Goal: Information Seeking & Learning: Learn about a topic

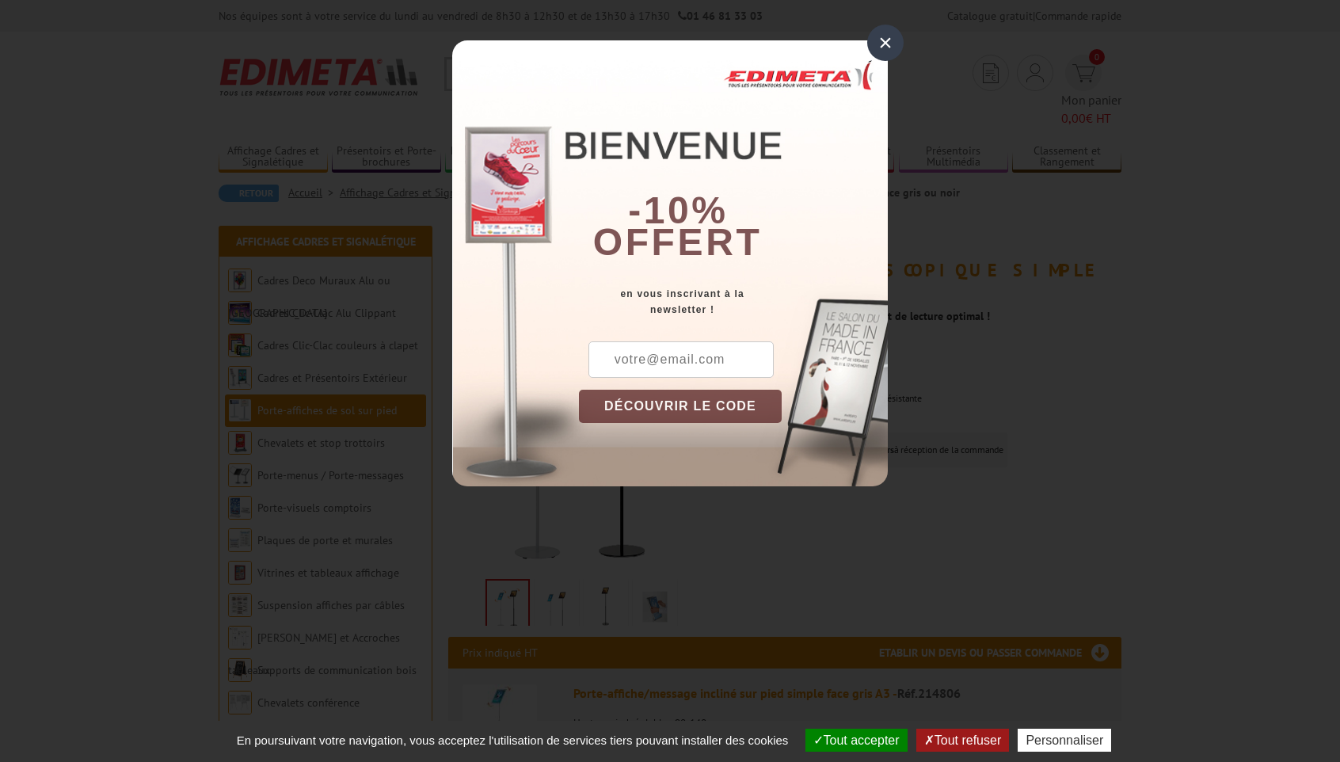
click at [871, 44] on div "×" at bounding box center [885, 43] width 36 height 36
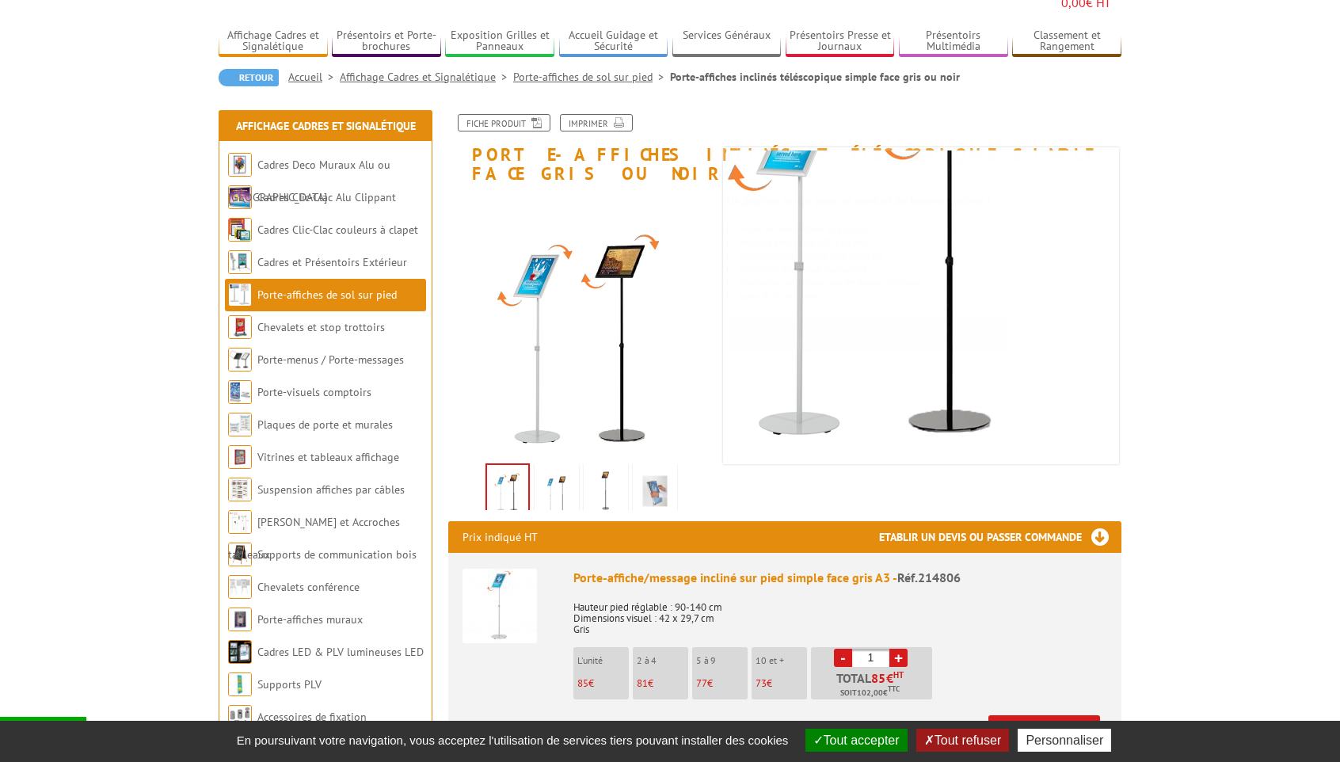
scroll to position [114, 0]
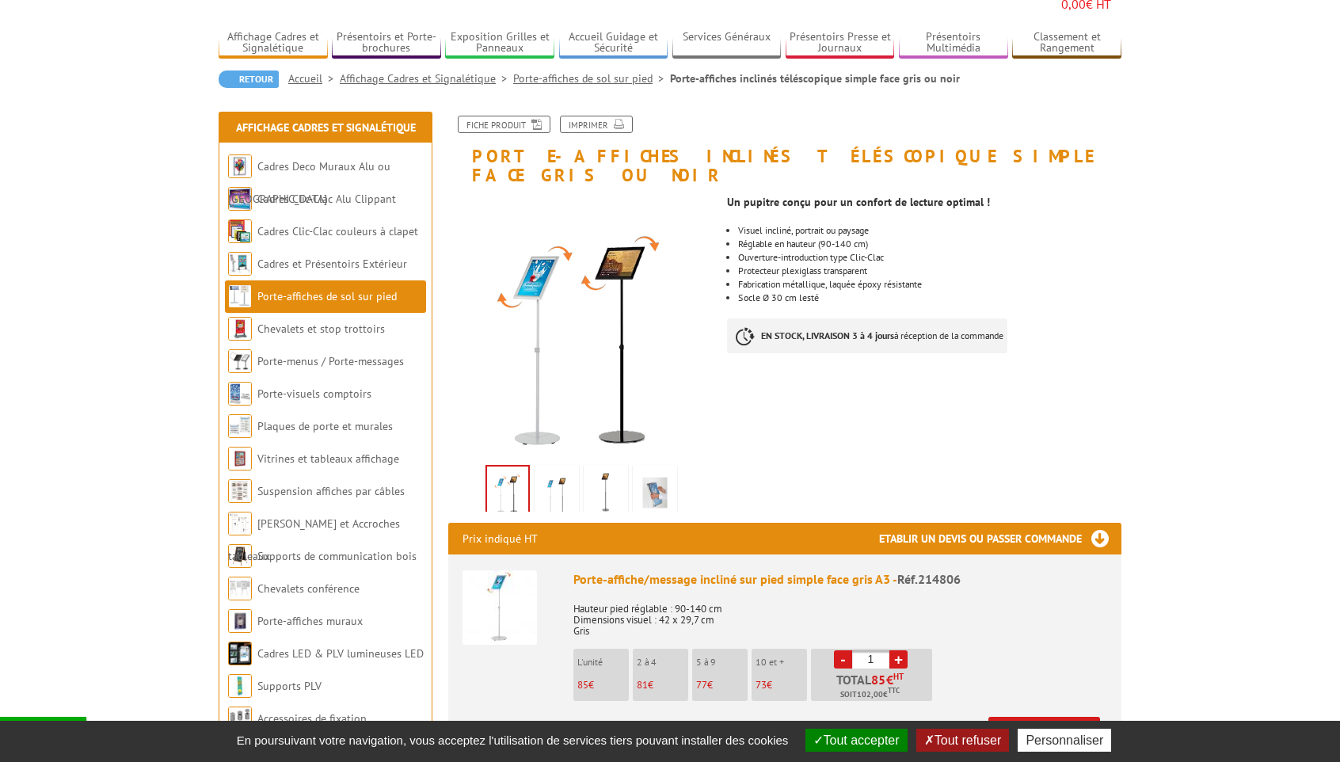
click at [558, 468] on img at bounding box center [557, 492] width 38 height 49
click at [594, 468] on img at bounding box center [606, 492] width 38 height 49
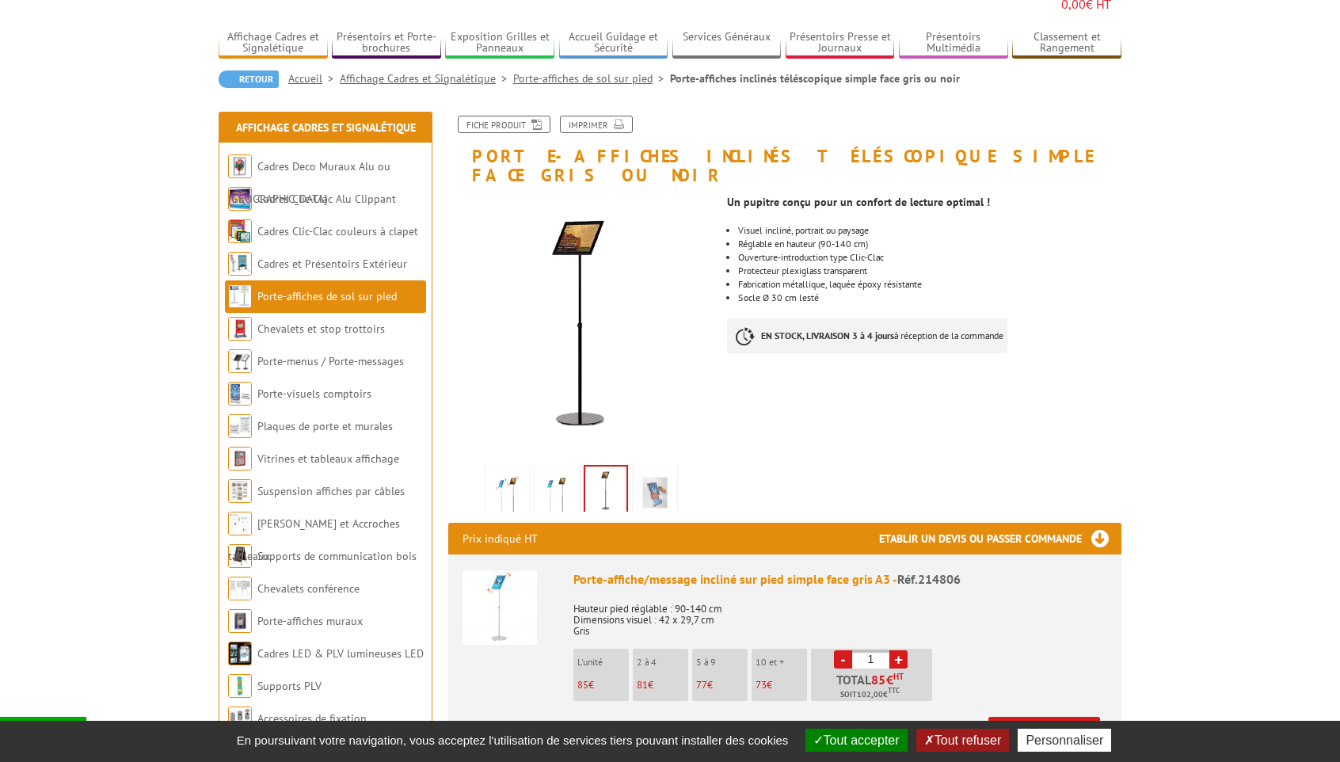
click at [647, 468] on img at bounding box center [655, 492] width 38 height 49
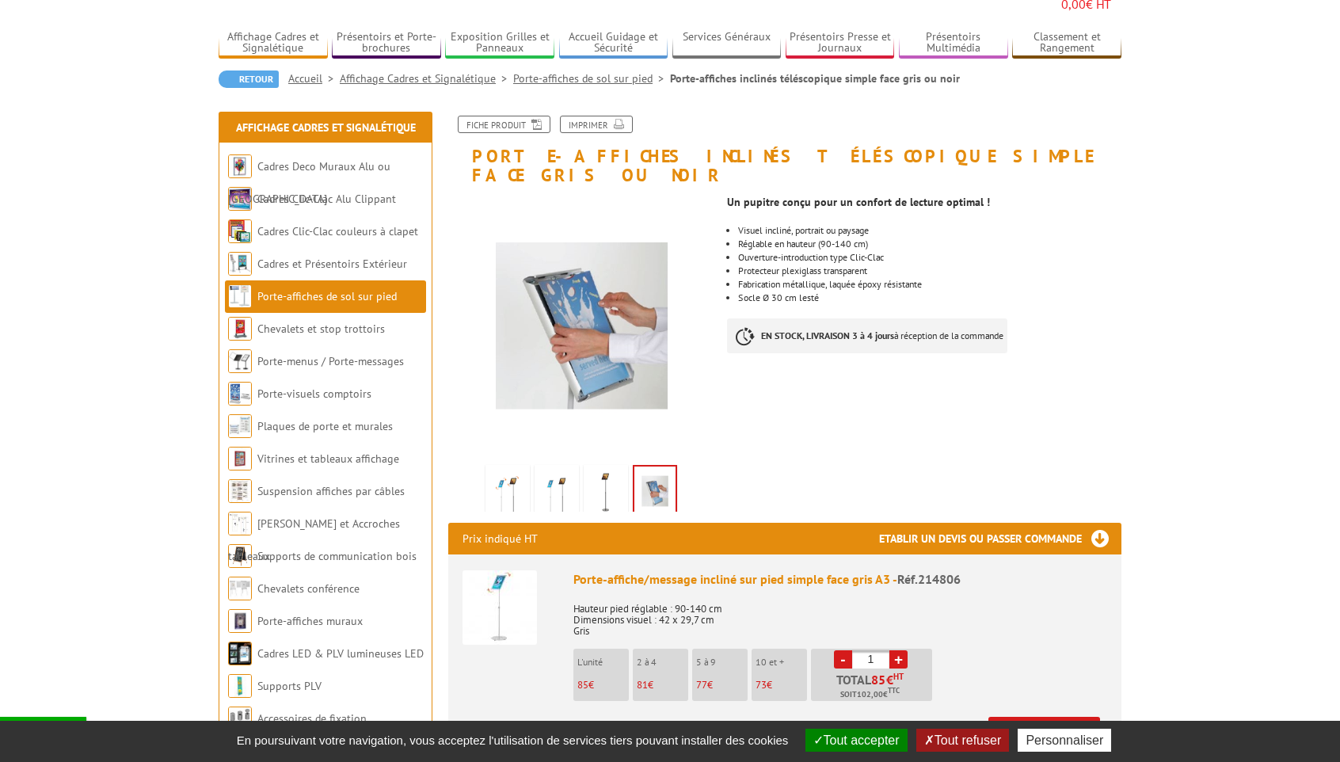
click at [494, 468] on img at bounding box center [508, 492] width 38 height 49
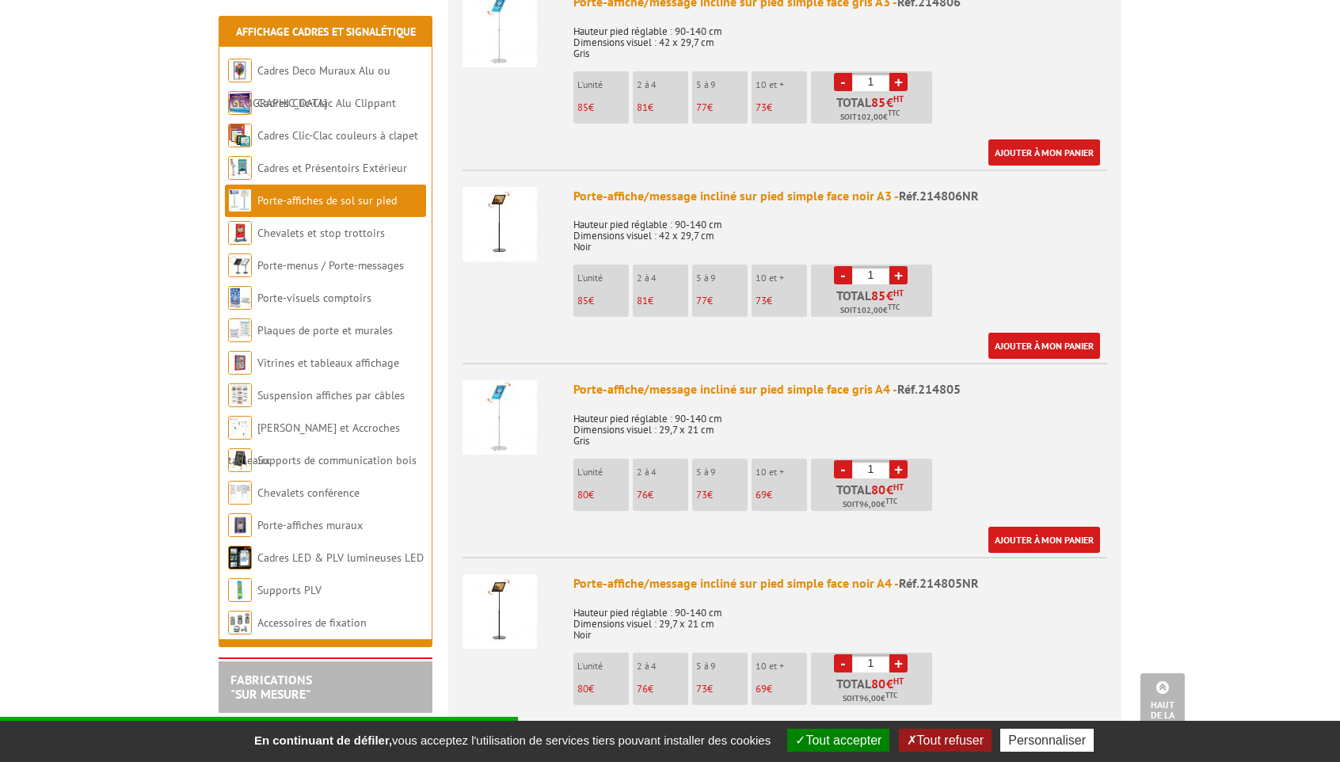
scroll to position [768, 0]
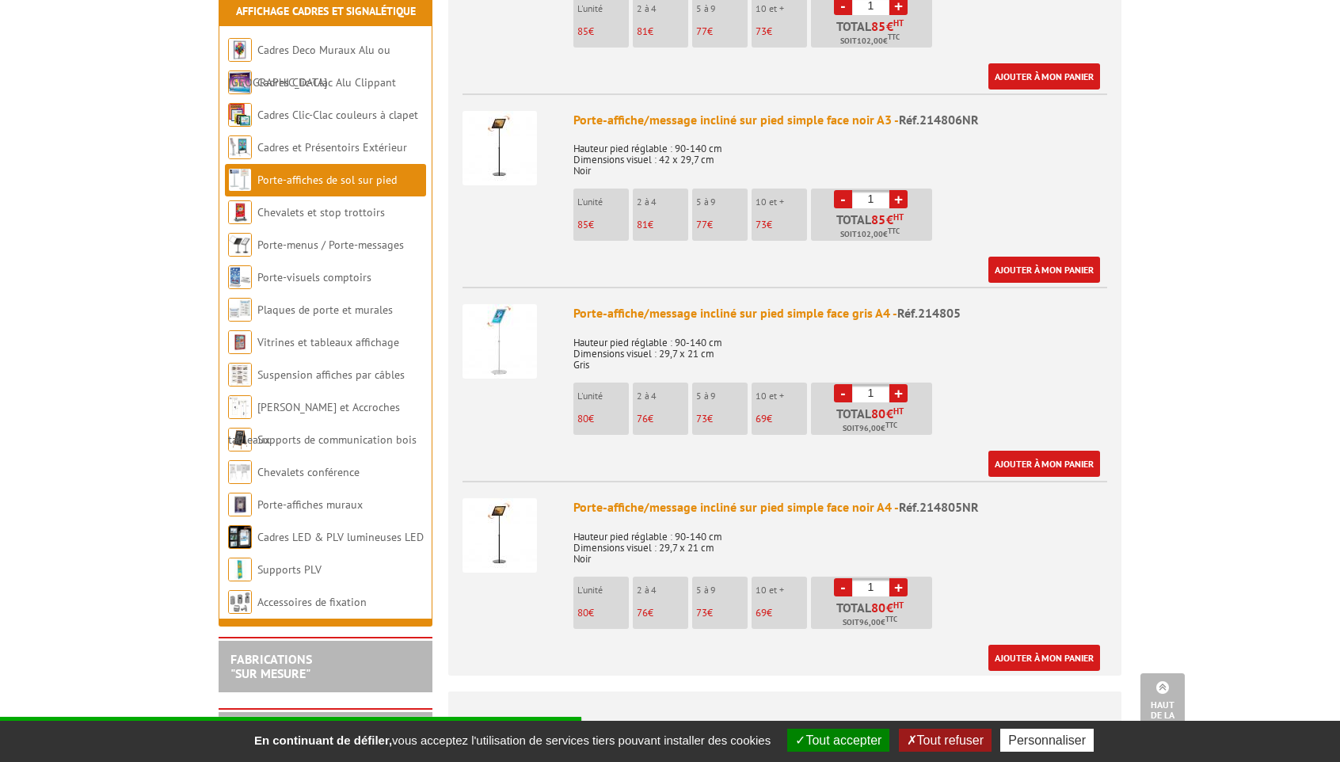
click at [819, 498] on div "Porte-affiche/message incliné sur pied simple face noir A4 - Réf.214805NR" at bounding box center [841, 507] width 534 height 18
click at [528, 498] on img at bounding box center [500, 535] width 74 height 74
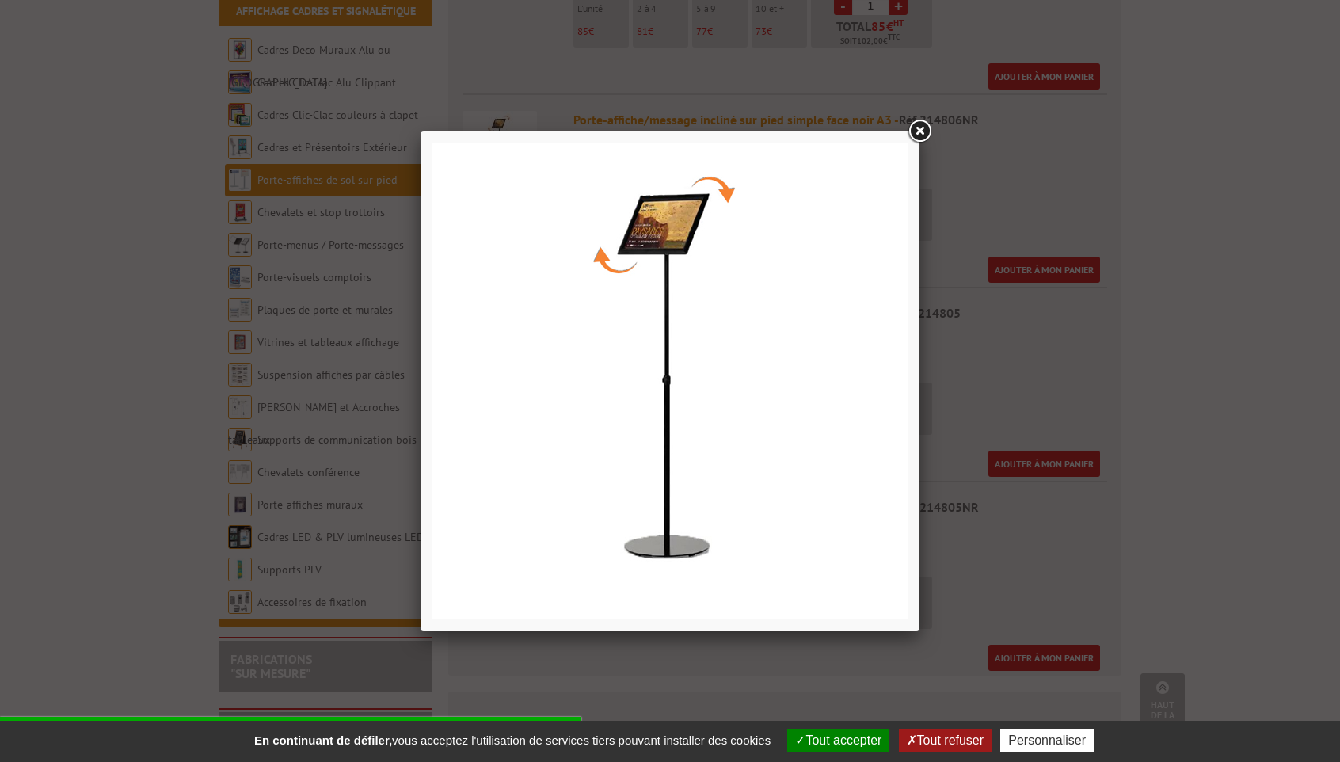
click at [917, 136] on link at bounding box center [919, 131] width 29 height 29
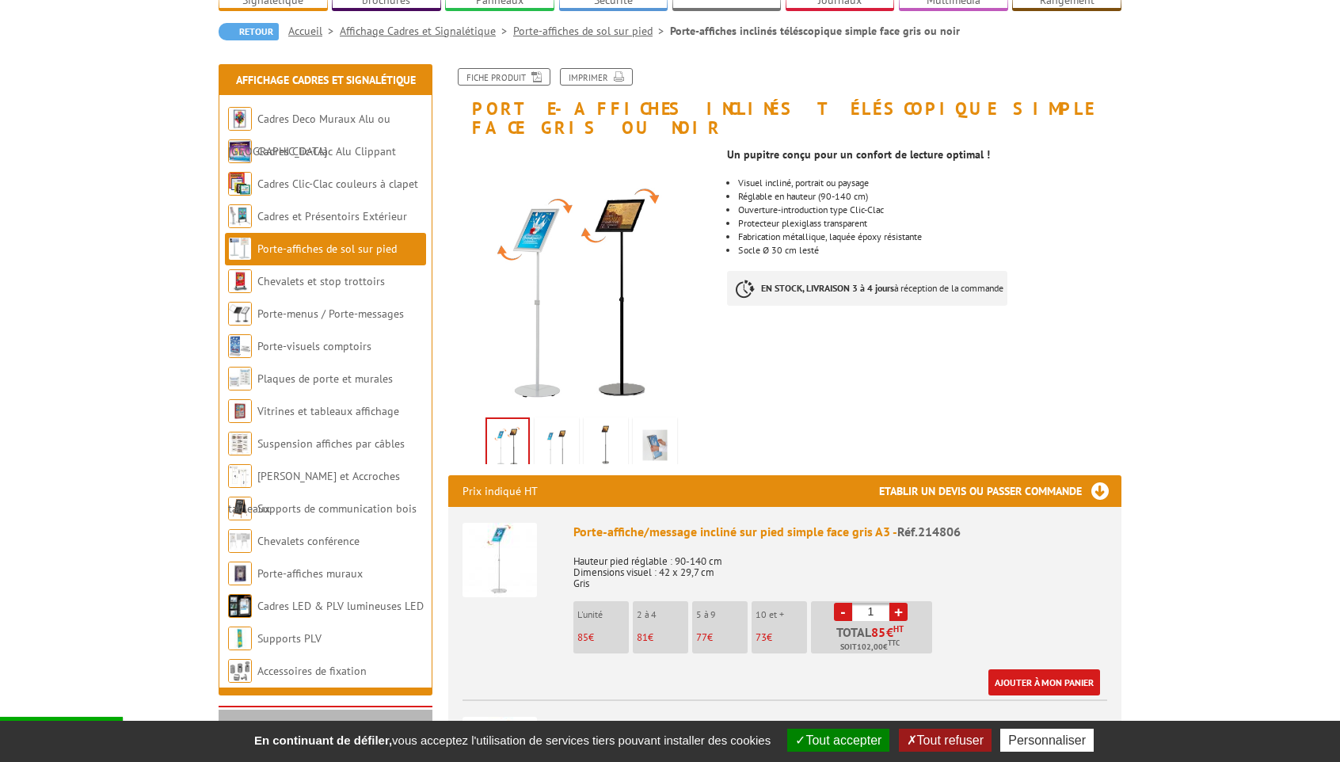
scroll to position [162, 0]
click at [352, 242] on link "Porte-affiches de sol sur pied" at bounding box center [326, 249] width 139 height 14
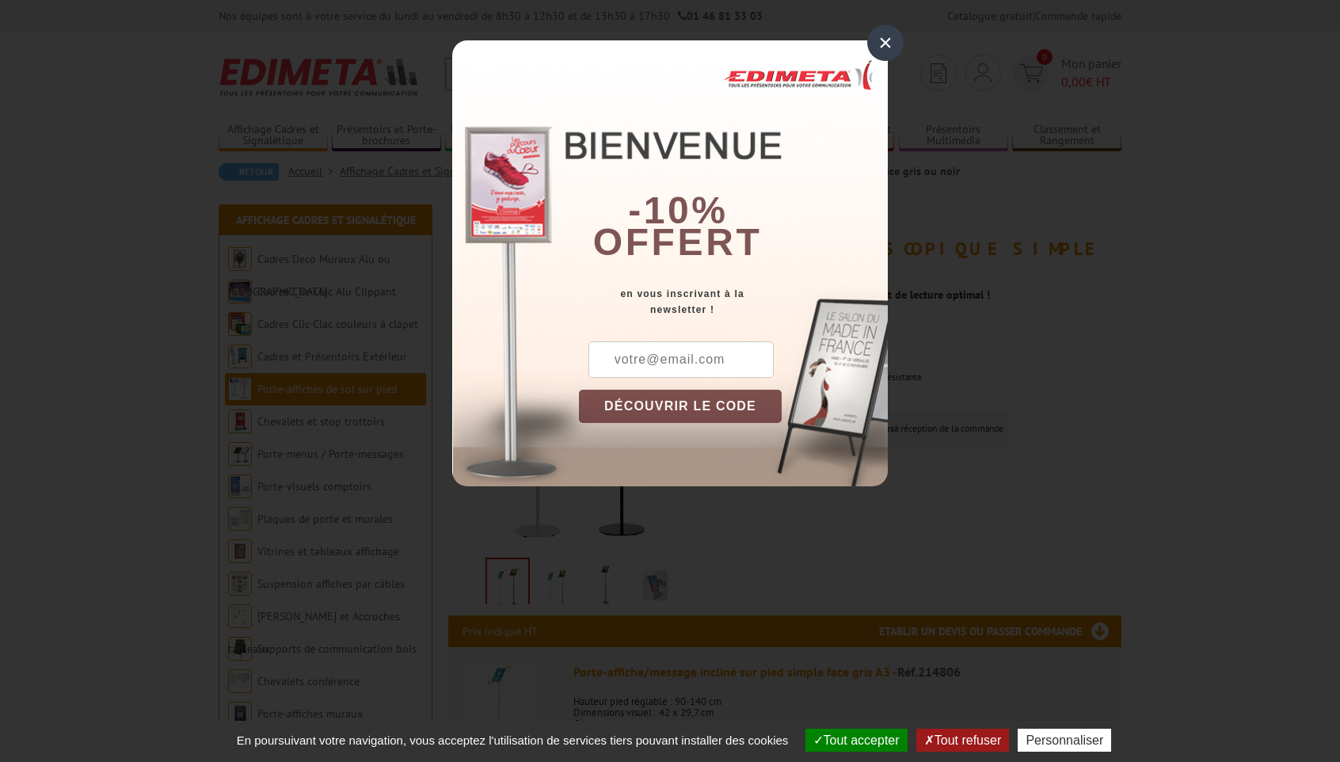
drag, startPoint x: 884, startPoint y: 41, endPoint x: 968, endPoint y: 219, distance: 196.3
click at [884, 41] on div "×" at bounding box center [885, 43] width 36 height 36
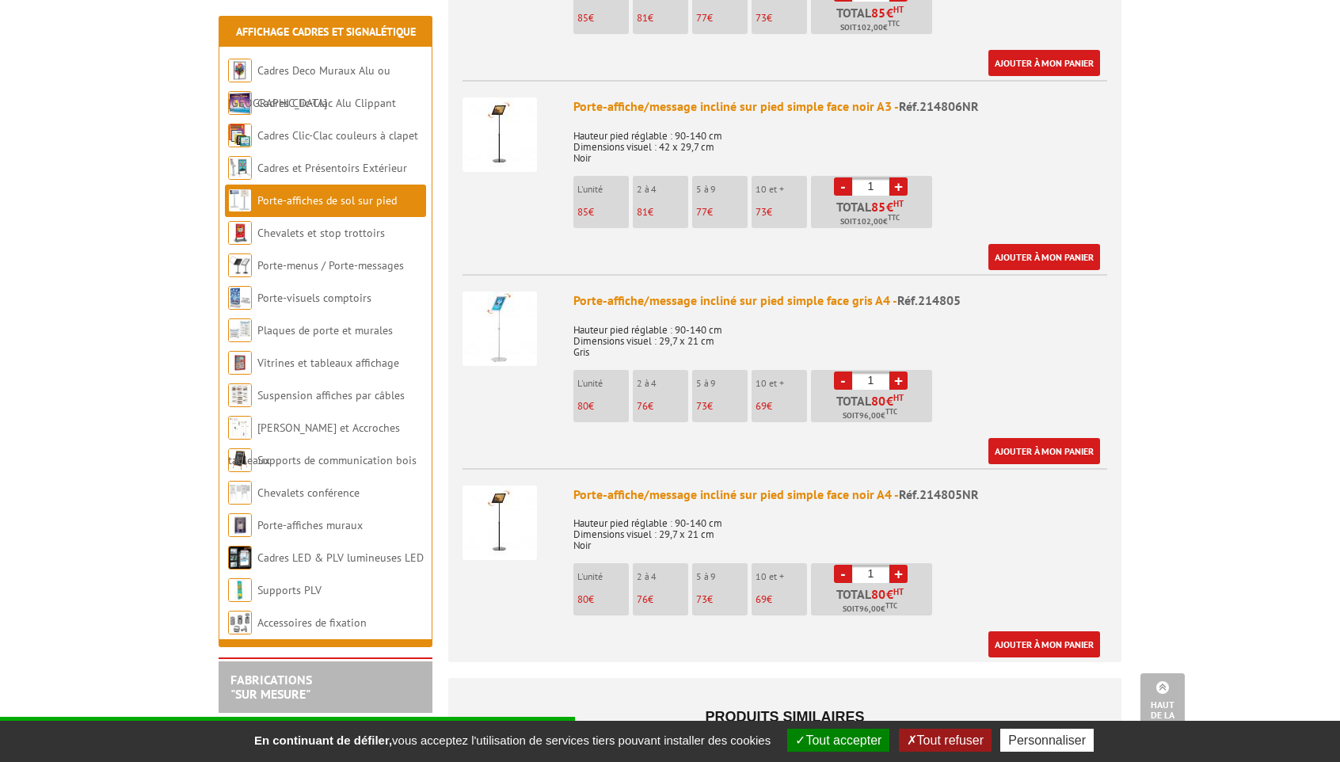
scroll to position [761, 0]
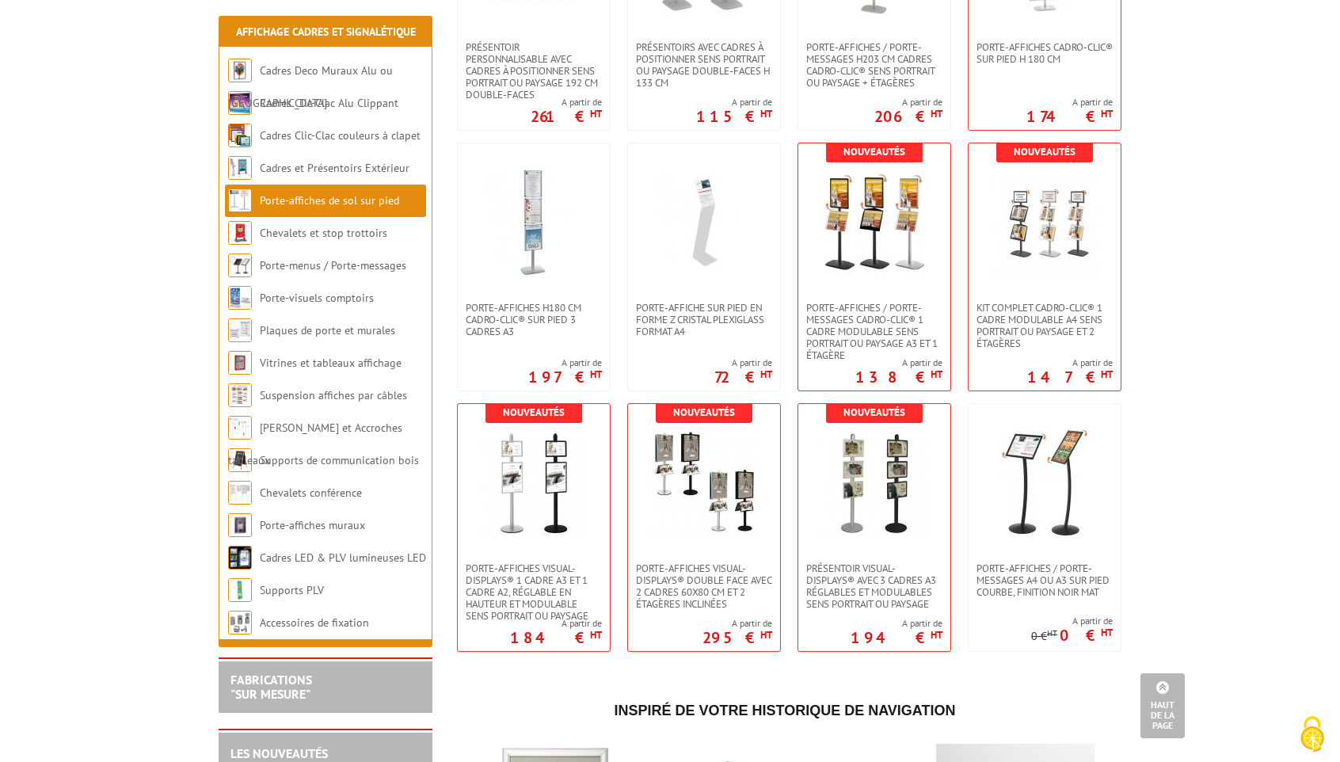
scroll to position [2834, 0]
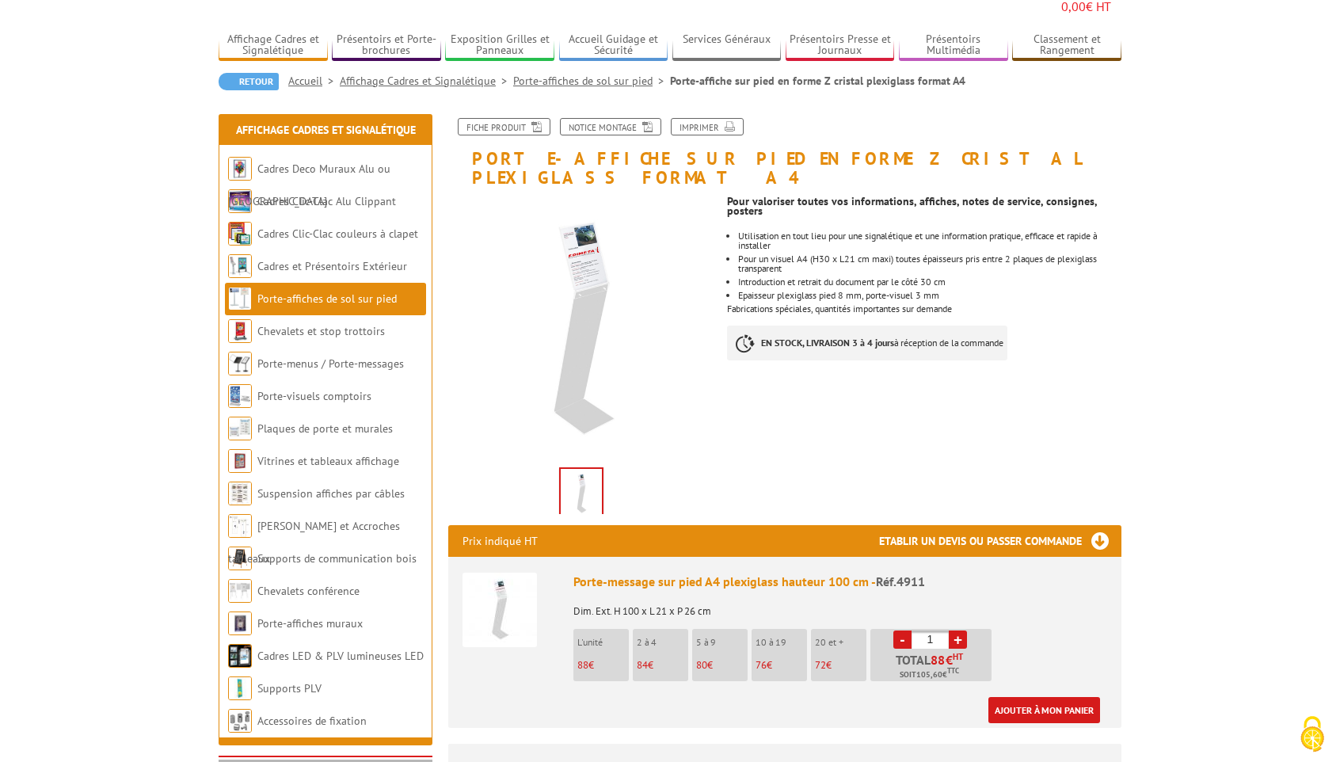
scroll to position [112, 0]
